Goal: Transaction & Acquisition: Purchase product/service

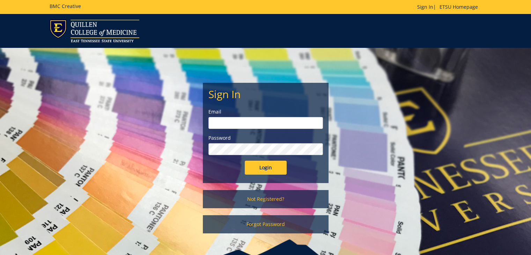
click at [232, 123] on input "email" at bounding box center [265, 123] width 114 height 12
type input "S"
type input "stootsn@etsu.edu"
click at [245, 161] on input "Login" at bounding box center [266, 168] width 42 height 14
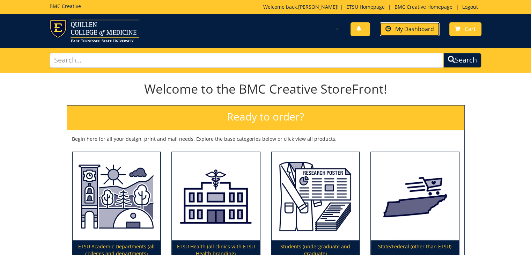
click at [389, 29] on span at bounding box center [388, 29] width 6 height 6
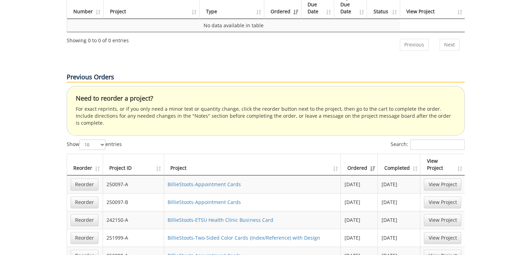
scroll to position [384, 0]
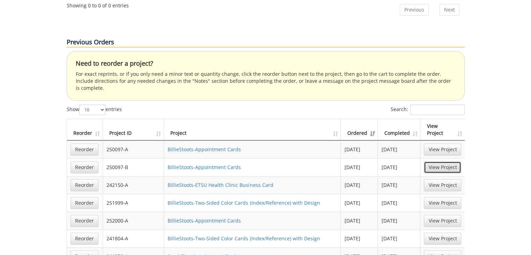
click at [436, 161] on link "View Project" at bounding box center [442, 167] width 37 height 12
click at [92, 161] on link "Reorder" at bounding box center [84, 167] width 28 height 12
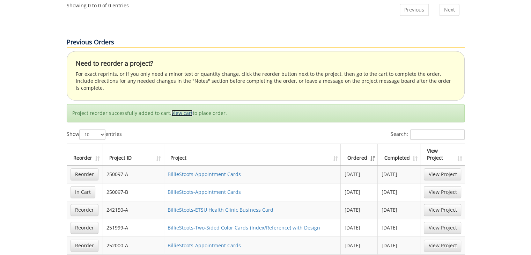
click at [181, 110] on link "View cart" at bounding box center [181, 113] width 21 height 7
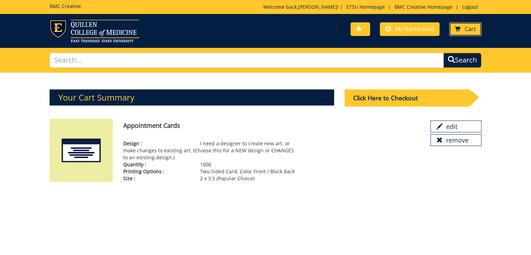
click at [464, 28] on span "Cart" at bounding box center [469, 29] width 11 height 8
click at [399, 98] on div "Click Here to Checkout" at bounding box center [406, 97] width 125 height 17
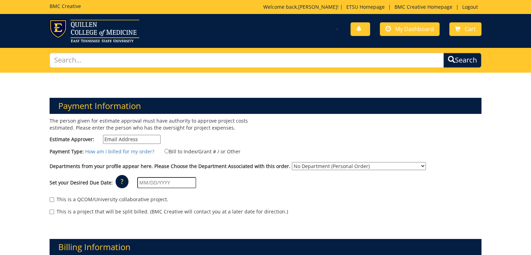
click at [123, 131] on p "The person given for estimate approval must have authority to approve project c…" at bounding box center [155, 124] width 211 height 14
click at [140, 138] on input "Estimate Approver:" at bounding box center [132, 139] width 58 height 9
type input "S"
type input "stootsn@etsu.edu"
click at [164, 150] on input "Bill to Index/Grant # / or Other" at bounding box center [166, 151] width 5 height 5
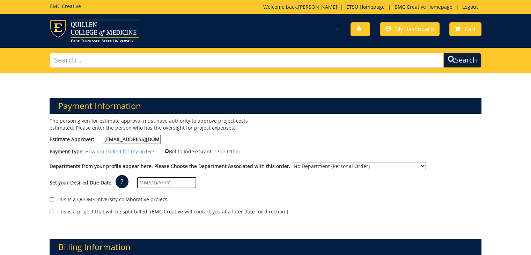
radio input "true"
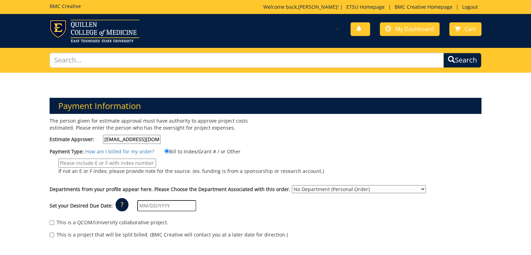
click at [333, 189] on select "No Department (Personal Order) ETSU Health - Johnson City Downtown Day Center (…" at bounding box center [359, 189] width 134 height 8
select select "267"
click at [292, 185] on select "No Department (Personal Order) ETSU Health - Johnson City Downtown Day Center (…" at bounding box center [359, 189] width 134 height 8
click at [285, 209] on div "Set your Desired Due Date: ? × How long will my project take to finish? : Pleas…" at bounding box center [265, 205] width 442 height 19
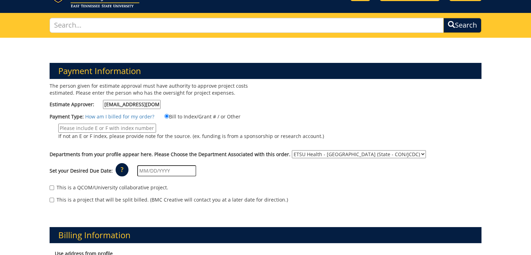
scroll to position [70, 0]
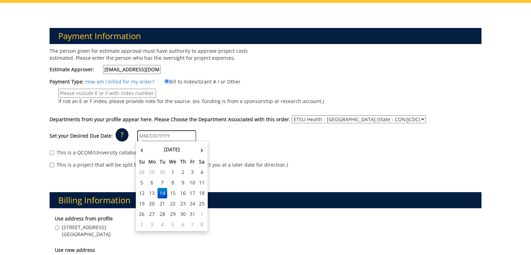
click at [165, 136] on input "text" at bounding box center [166, 135] width 59 height 11
click at [160, 200] on td "21" at bounding box center [162, 203] width 10 height 10
type input "[DATE]"
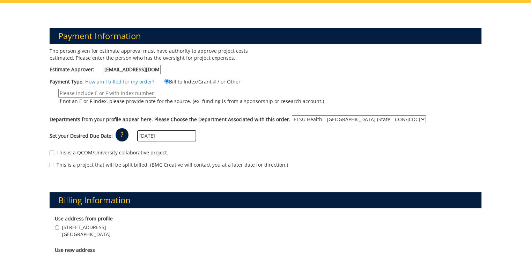
click at [230, 137] on div "Set your Desired Due Date: ? × How long will my project take to finish? : Pleas…" at bounding box center [265, 135] width 442 height 19
click at [184, 136] on input "[DATE]" at bounding box center [166, 135] width 59 height 11
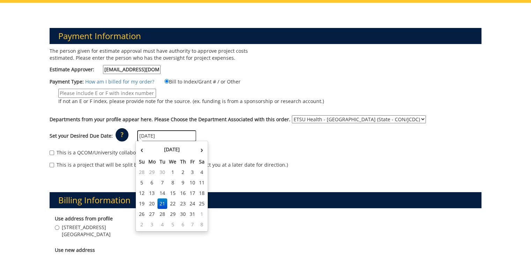
click at [163, 206] on td "21" at bounding box center [162, 203] width 10 height 10
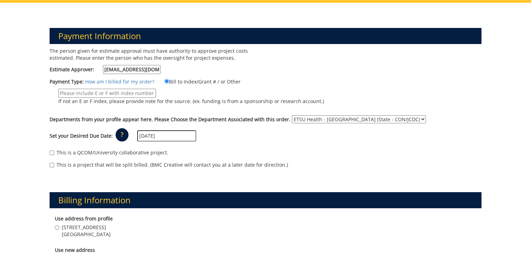
click at [240, 150] on div "This is a QCOM/University collaborative project." at bounding box center [266, 154] width 432 height 10
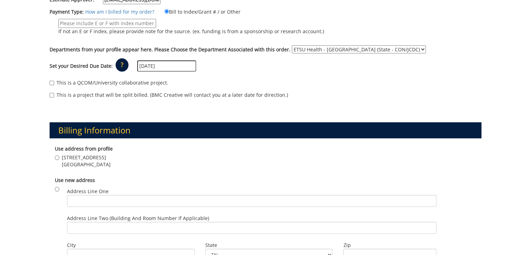
scroll to position [174, 0]
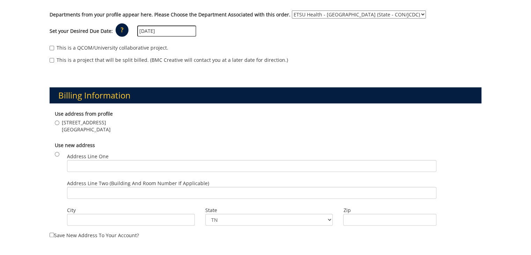
click at [54, 120] on div "Use address from profile 202 W. Fairview Ave Johnson City , TN 37604" at bounding box center [266, 122] width 432 height 31
click at [56, 121] on input "202 W. Fairview Ave Johnson City , TN 37604" at bounding box center [57, 122] width 5 height 5
radio input "true"
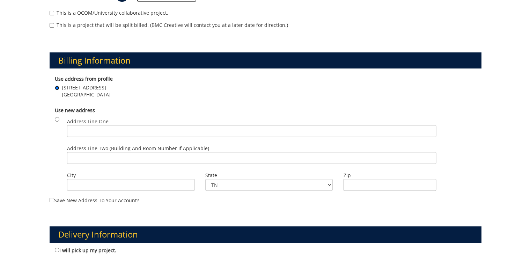
scroll to position [279, 0]
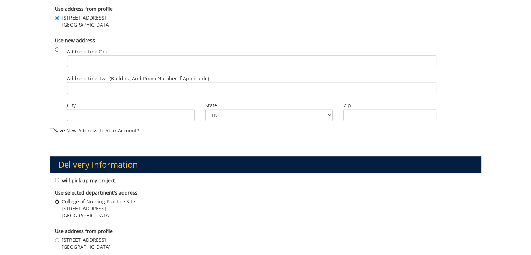
click at [57, 202] on input "College of Nursing Practice Site 202 W. Fairview Ave Johnson City , TN 37604" at bounding box center [57, 201] width 5 height 5
radio input "true"
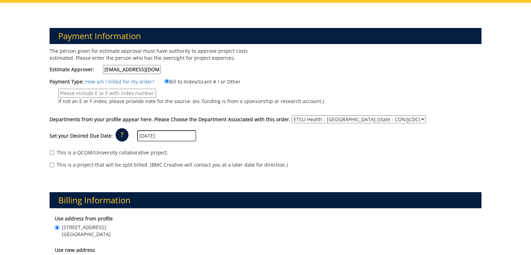
scroll to position [35, 0]
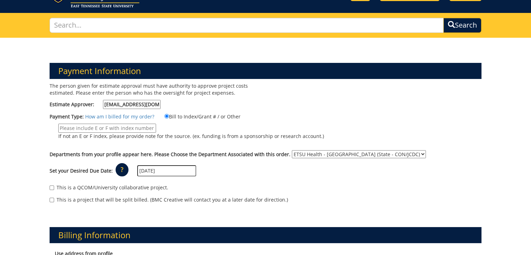
click at [94, 129] on input "If not an E or F index, please provide note for the source. (ex. funding is fro…" at bounding box center [107, 128] width 98 height 9
click at [128, 128] on input "10-66500-390023-125-" at bounding box center [107, 128] width 98 height 9
type input "10-66500-390023-125-74110-300-999-999-999"
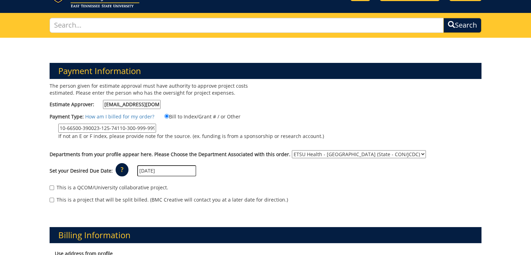
click at [296, 100] on div "The person given for estimate approval must have authority to approve project c…" at bounding box center [265, 146] width 442 height 128
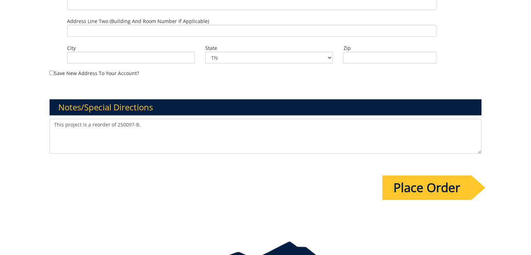
scroll to position [598, 0]
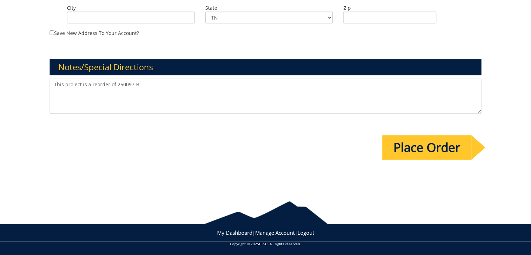
click at [448, 152] on input "Place Order" at bounding box center [426, 147] width 89 height 24
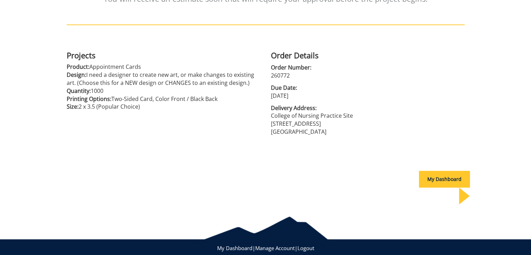
scroll to position [140, 0]
click at [444, 182] on div "My Dashboard" at bounding box center [444, 179] width 51 height 17
